Goal: Check status: Check status

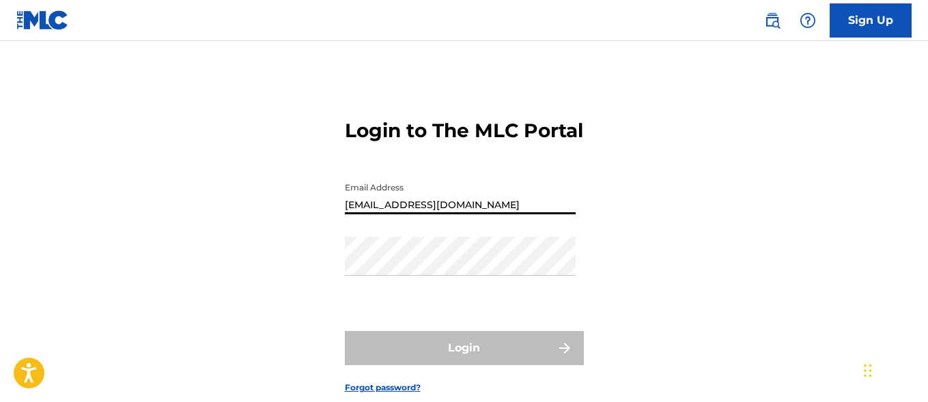
type input "[EMAIL_ADDRESS][DOMAIN_NAME]"
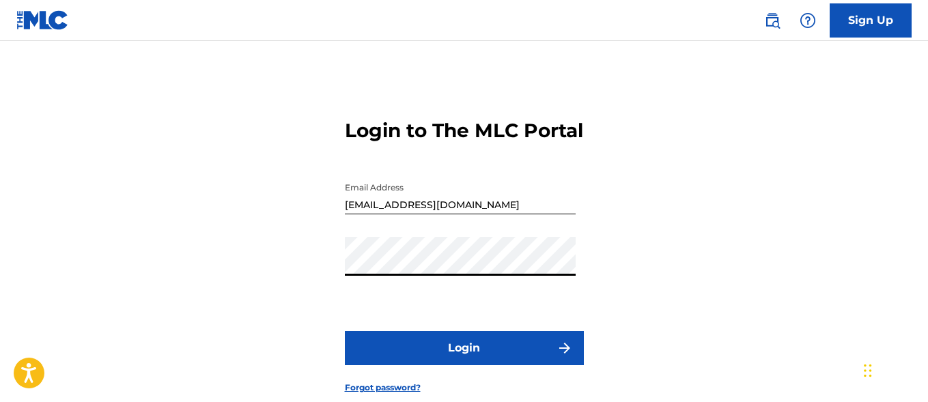
click at [464, 365] on button "Login" at bounding box center [464, 348] width 239 height 34
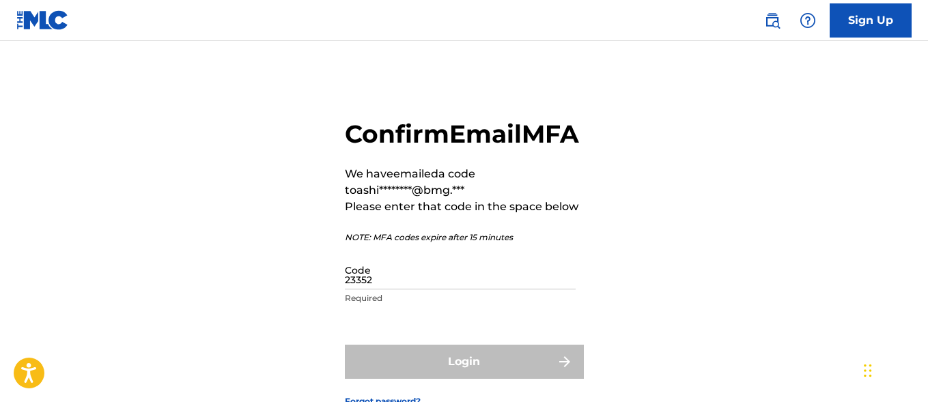
type input "233525"
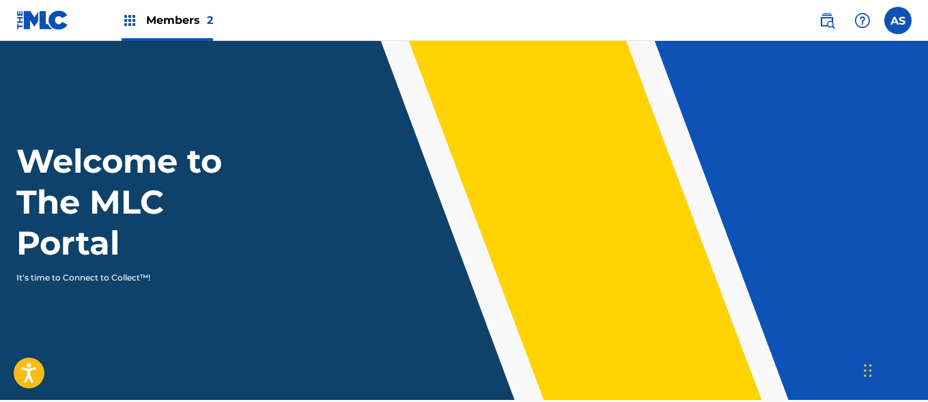
click at [130, 20] on img at bounding box center [130, 20] width 16 height 16
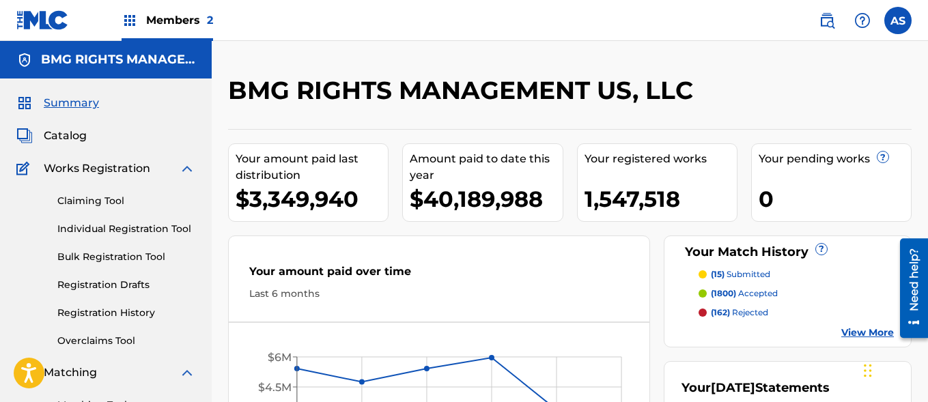
scroll to position [296, 0]
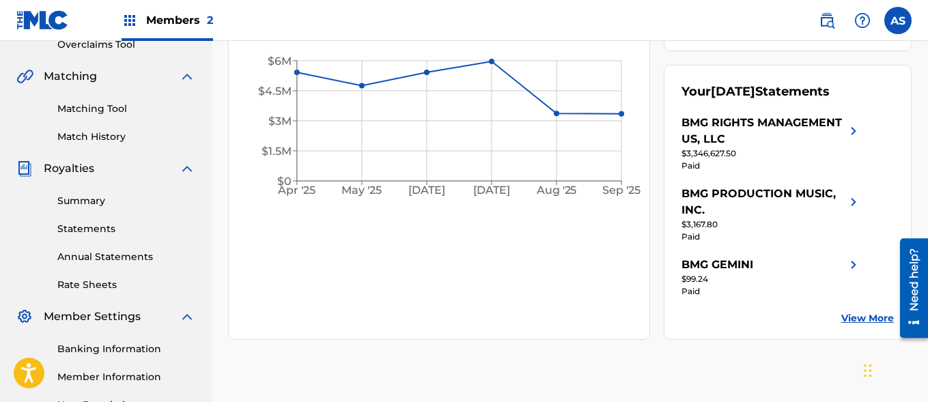
click at [126, 201] on link "Summary" at bounding box center [126, 201] width 138 height 14
